Goal: Information Seeking & Learning: Learn about a topic

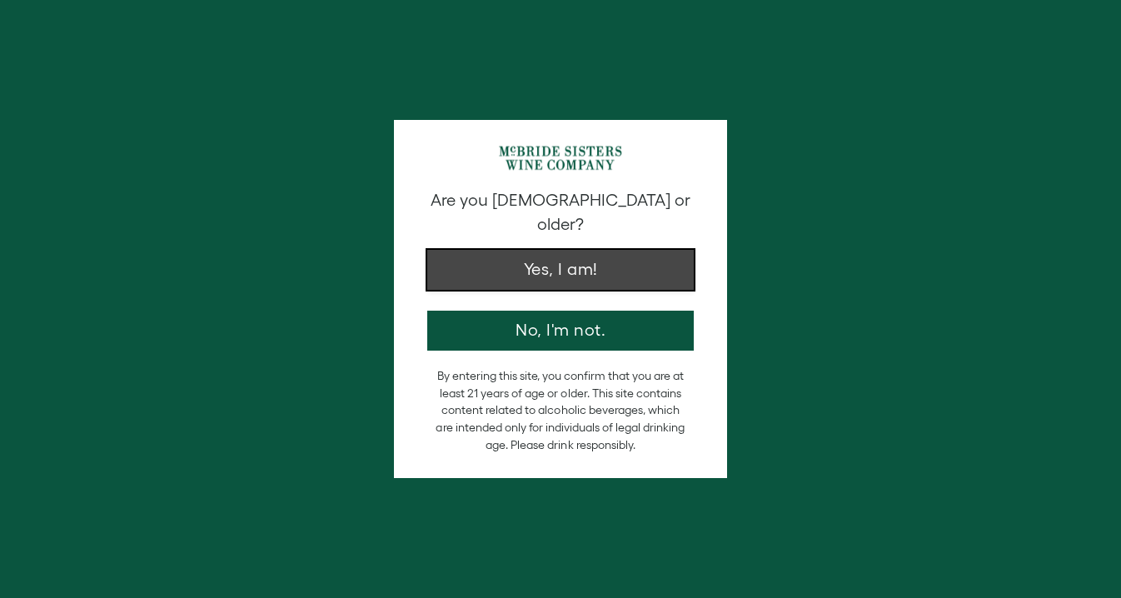
click at [605, 260] on button "Yes, I am!" at bounding box center [560, 270] width 266 height 40
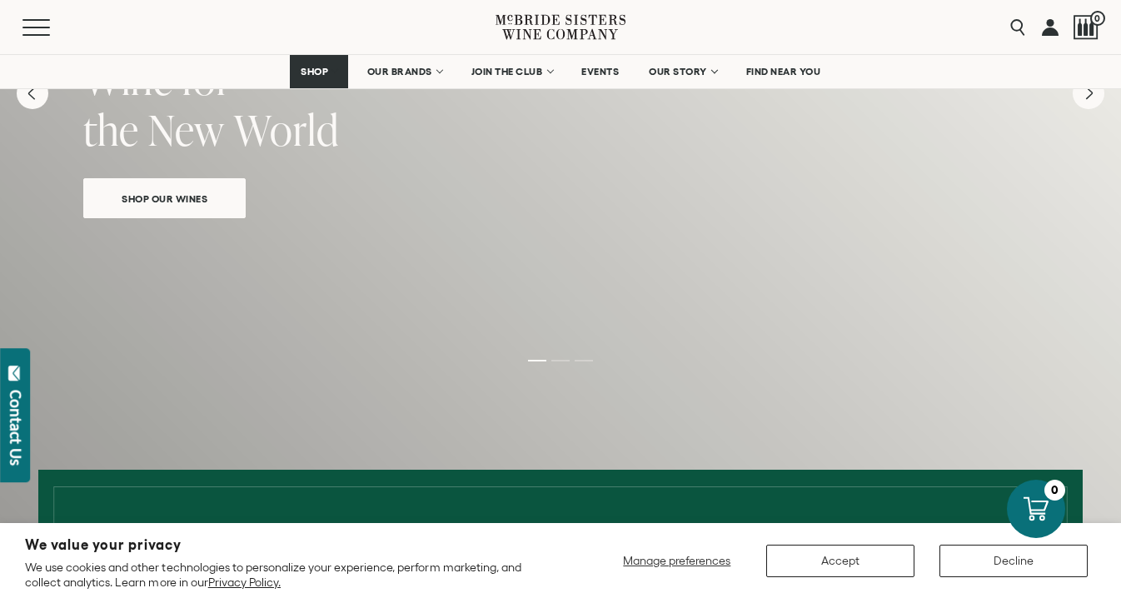
scroll to position [203, 0]
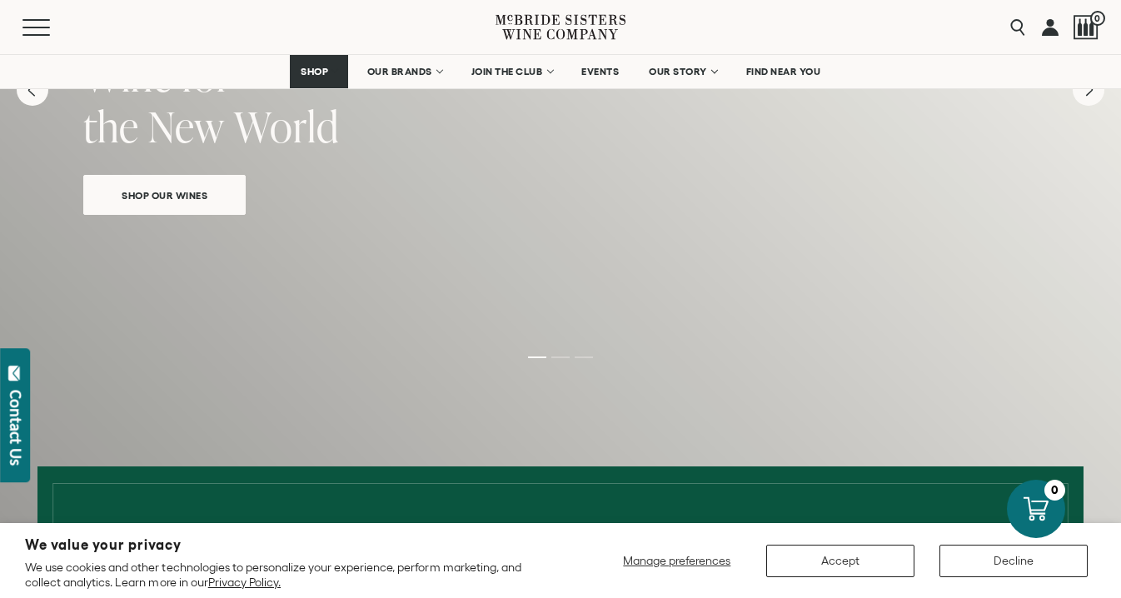
click at [184, 186] on span "Shop Our Wines" at bounding box center [164, 195] width 144 height 19
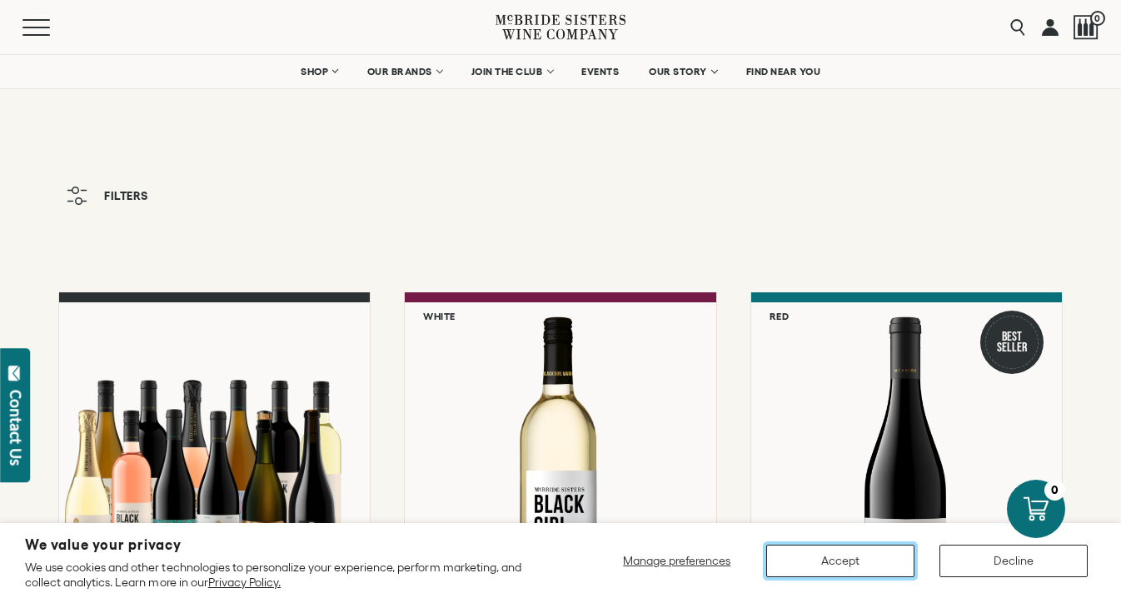
click at [862, 551] on button "Accept" at bounding box center [840, 561] width 148 height 32
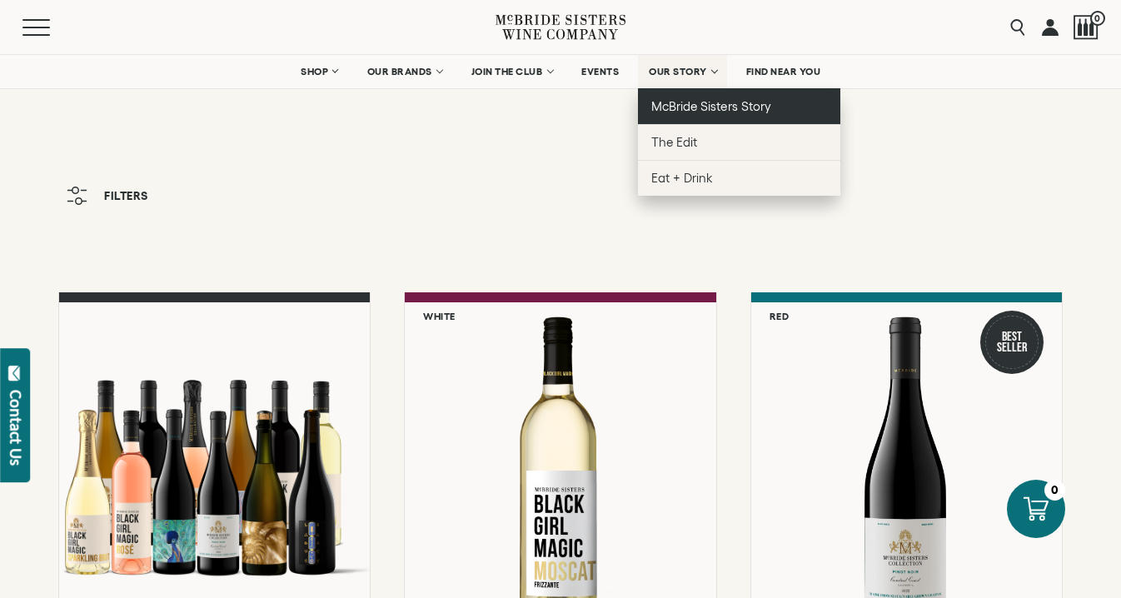
click at [682, 103] on span "McBride Sisters Story" at bounding box center [710, 106] width 119 height 14
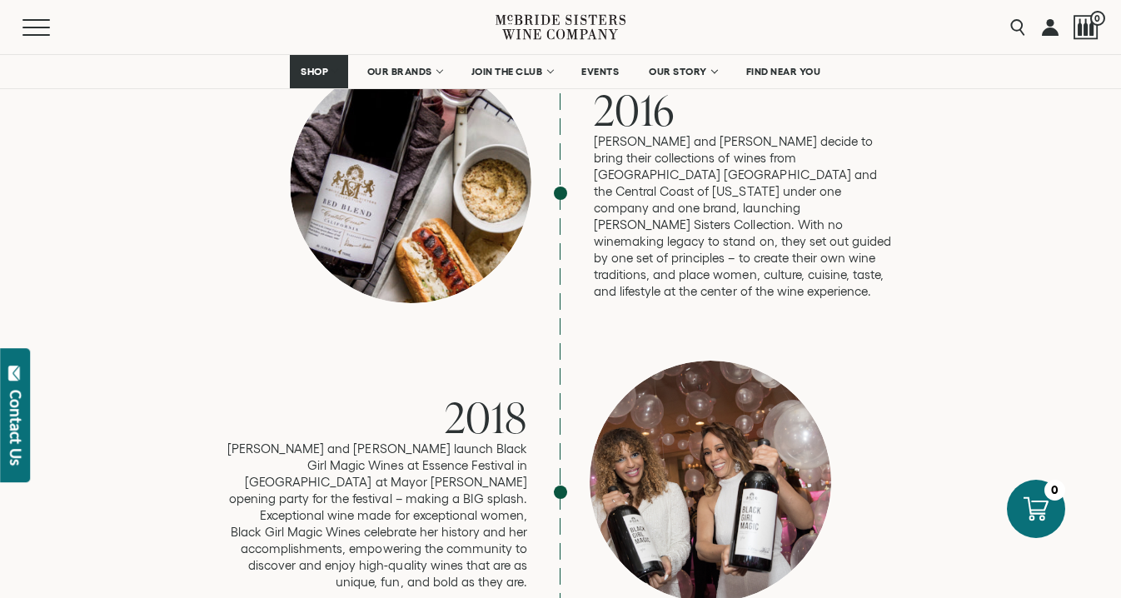
scroll to position [2904, 0]
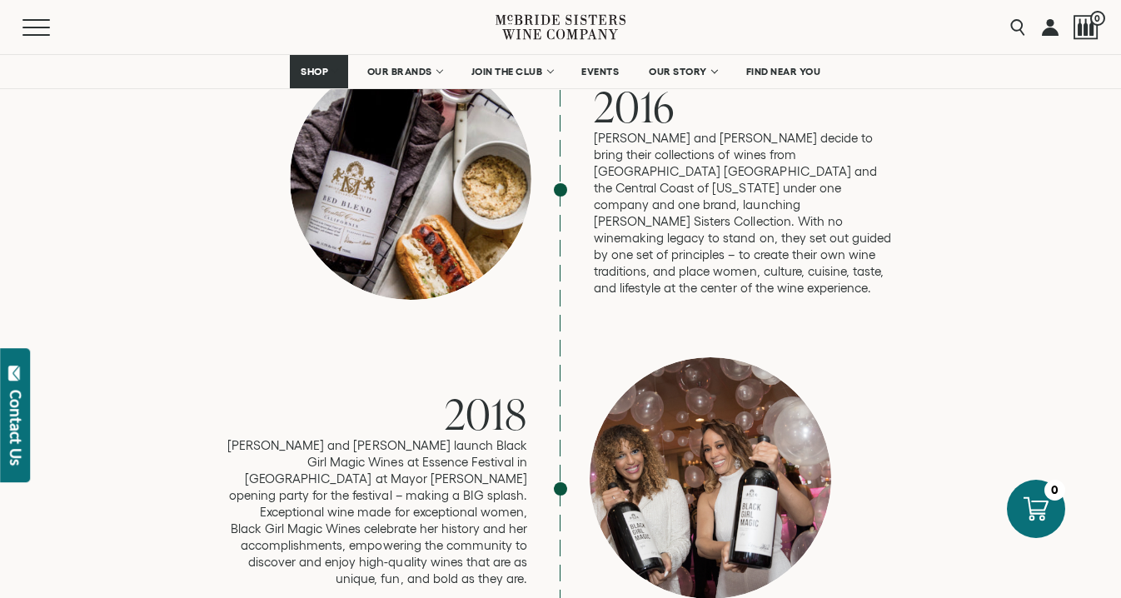
click at [1004, 219] on div "Everything is Possible The [PERSON_NAME] Sisters’ Story The [PERSON_NAME] Siste…" at bounding box center [560, 96] width 1096 height 4112
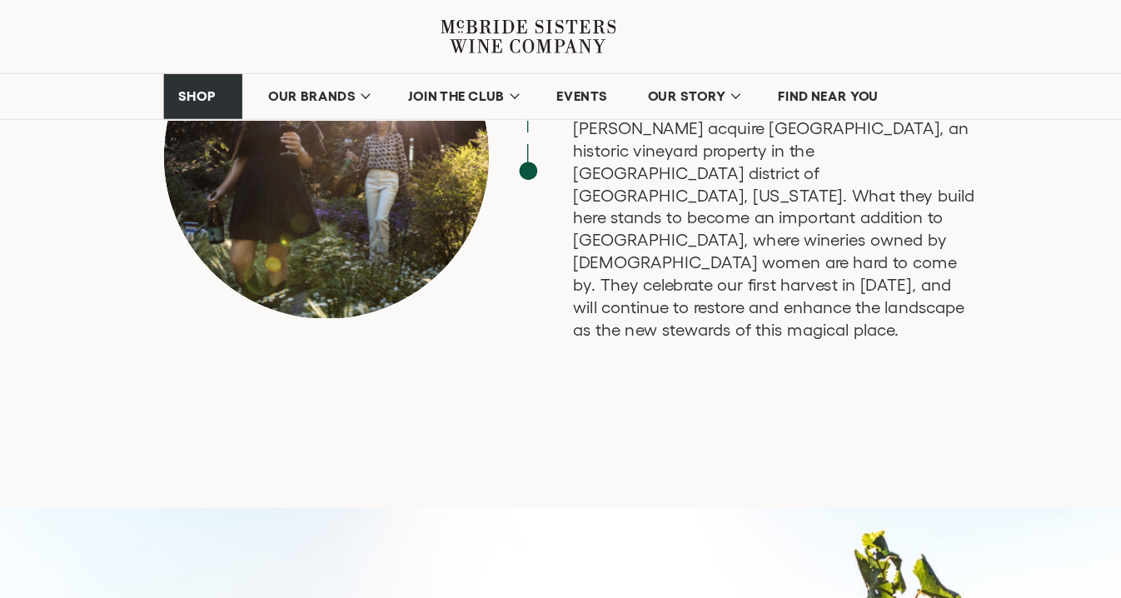
scroll to position [4575, 0]
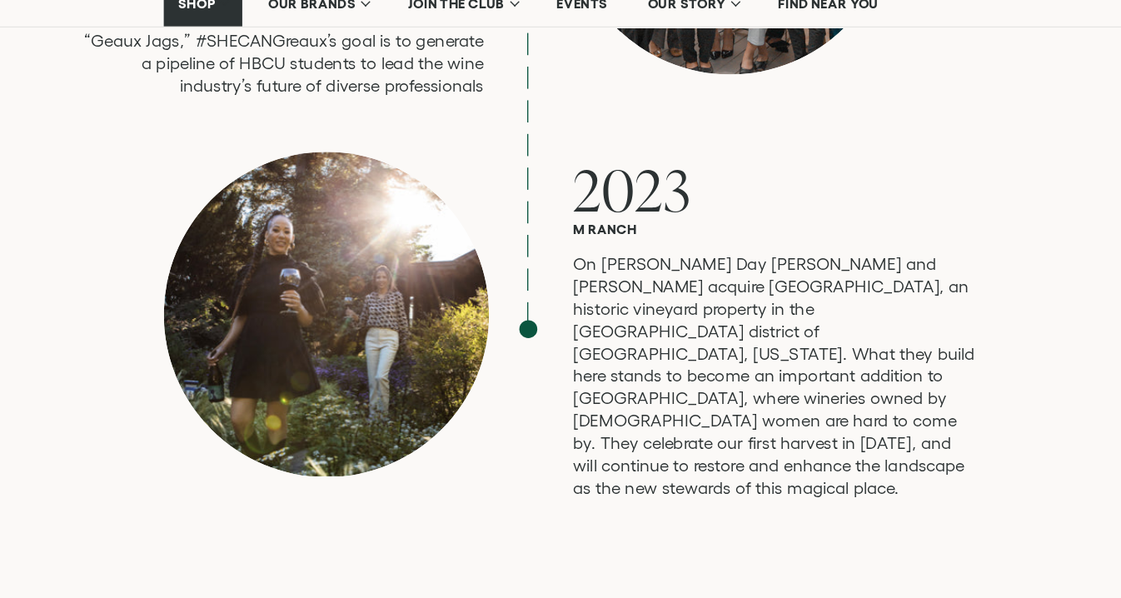
click at [446, 230] on div at bounding box center [411, 303] width 242 height 242
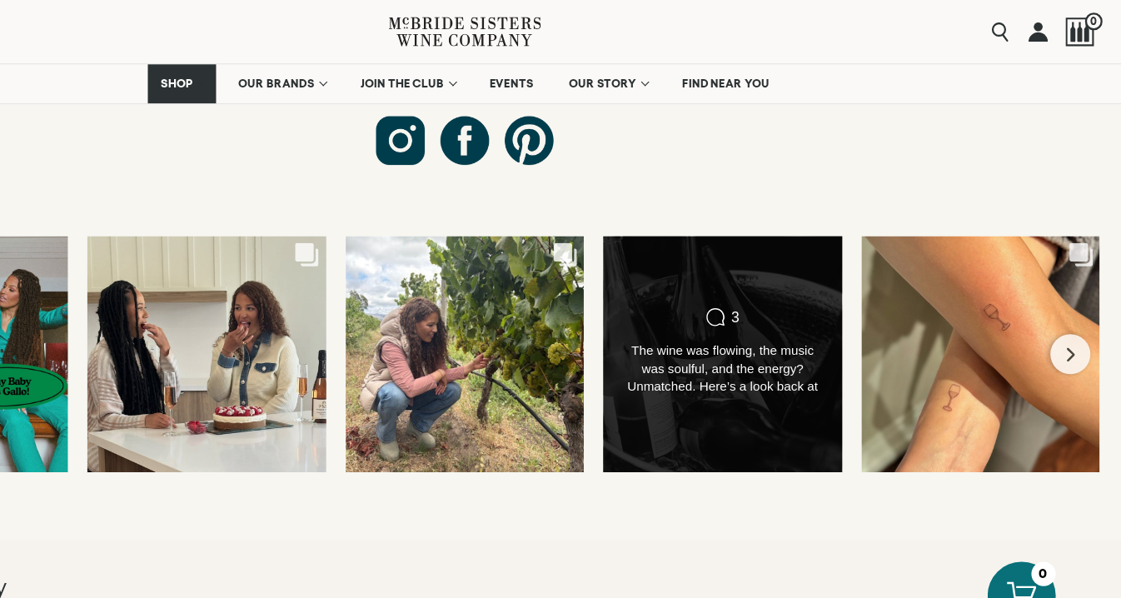
scroll to position [6390, 0]
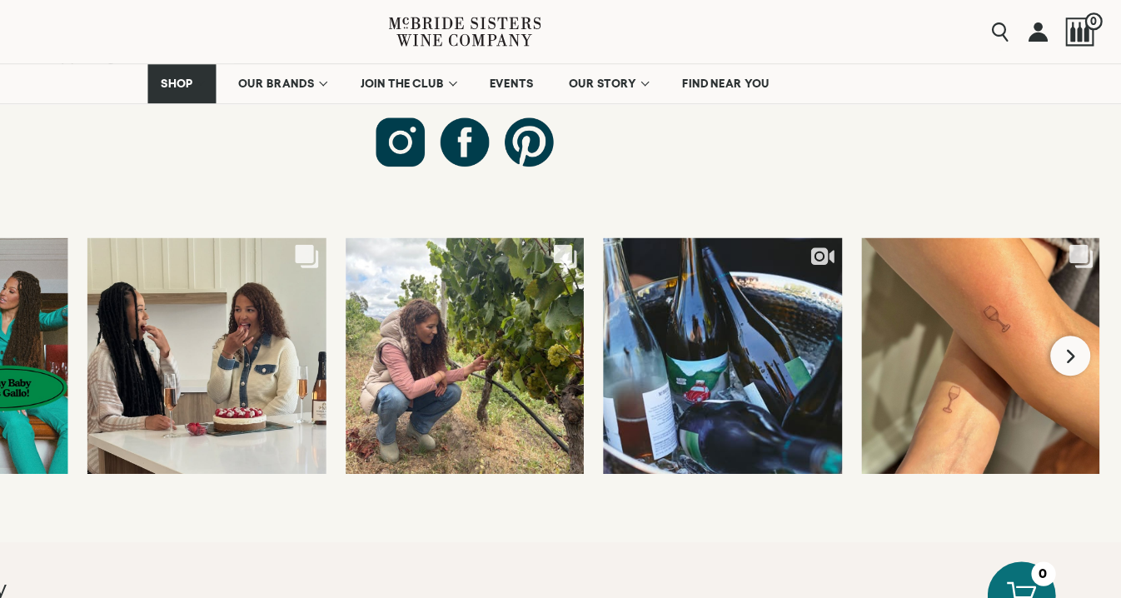
click at [1084, 287] on button "Next slide" at bounding box center [1078, 304] width 34 height 34
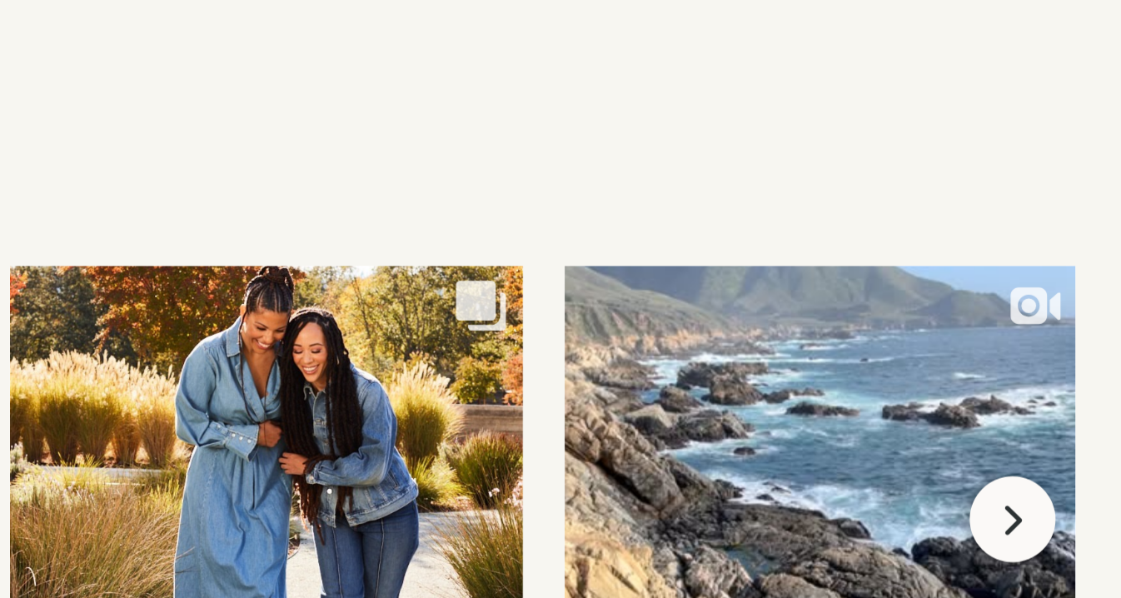
click at [1083, 297] on icon "Next slide" at bounding box center [1078, 303] width 10 height 13
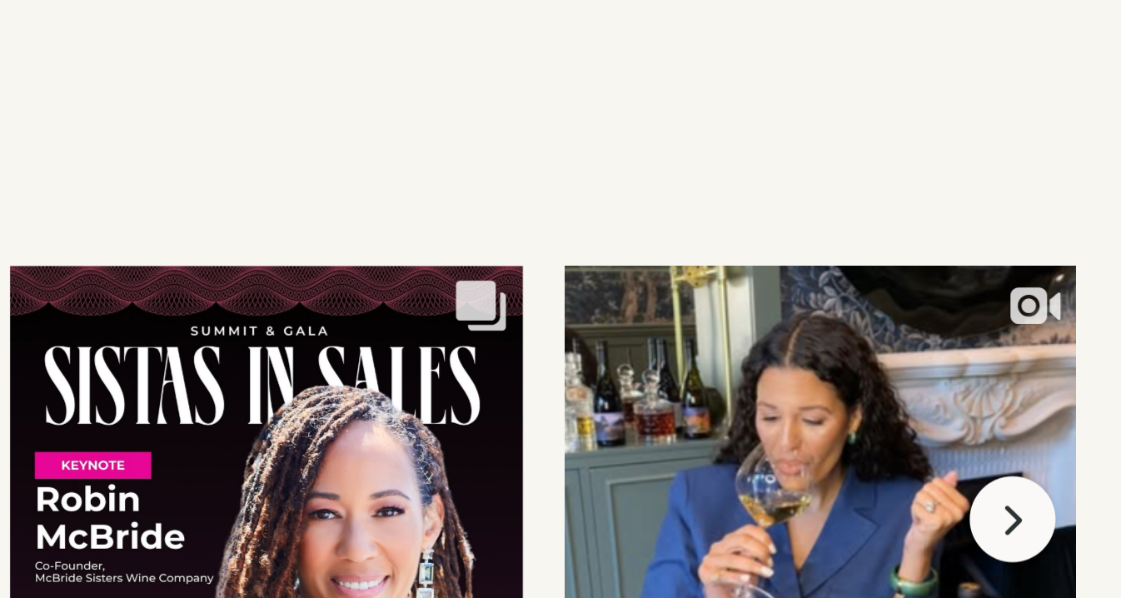
click at [1083, 297] on icon "Next slide" at bounding box center [1078, 303] width 10 height 13
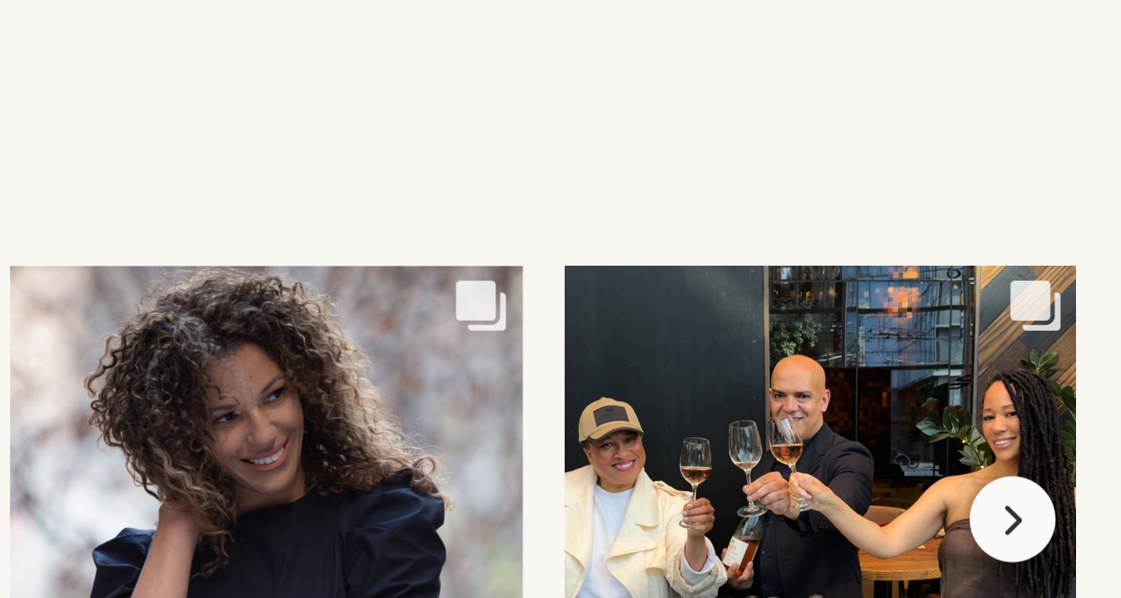
click at [1078, 297] on icon "Next slide" at bounding box center [1078, 303] width 10 height 13
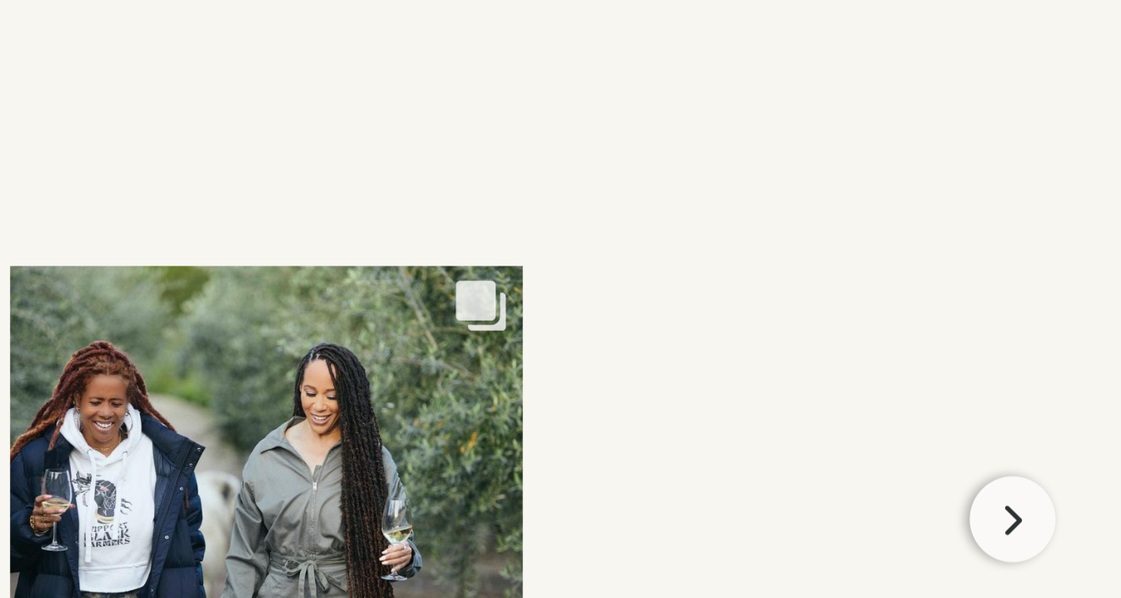
click at [1078, 297] on icon "Next slide" at bounding box center [1078, 303] width 10 height 13
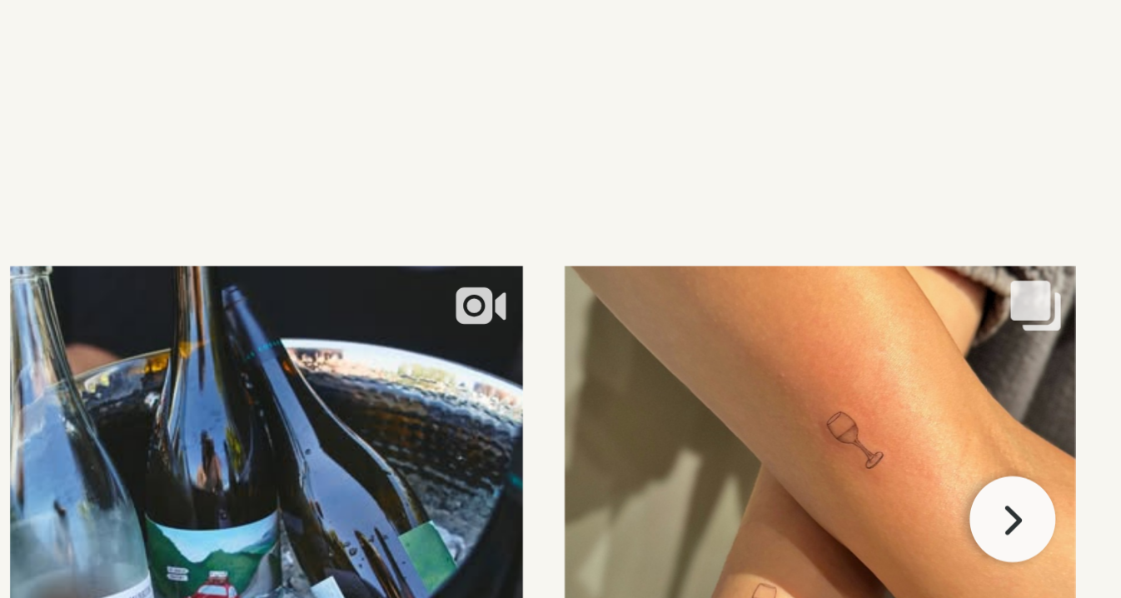
click at [1078, 297] on icon "Next slide" at bounding box center [1078, 303] width 10 height 13
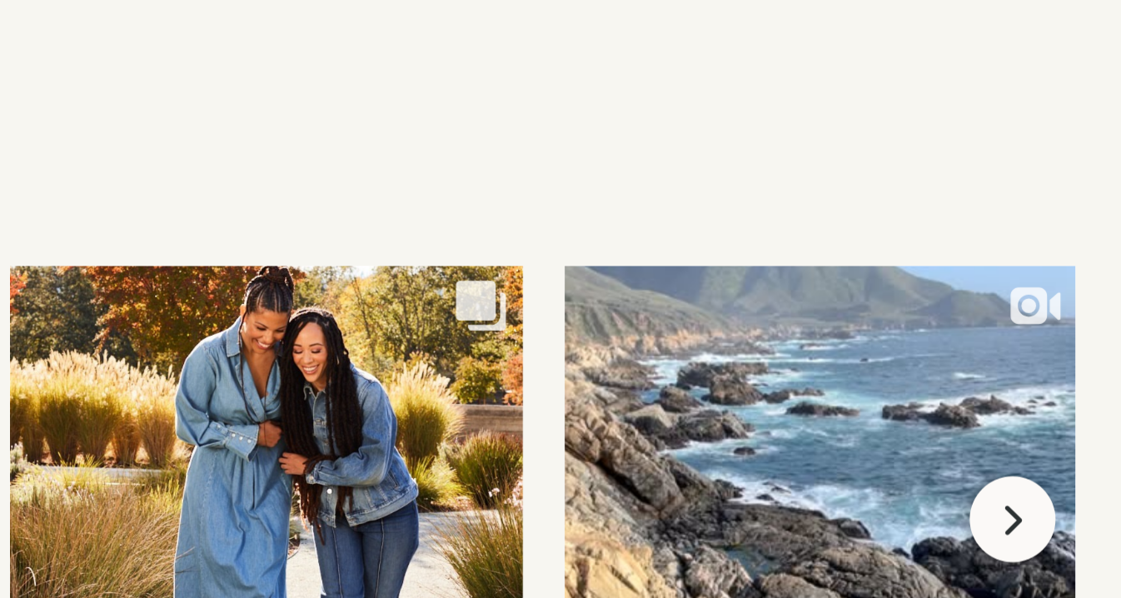
click at [1078, 297] on icon "Next slide" at bounding box center [1078, 303] width 10 height 13
